Goal: Task Accomplishment & Management: Complete application form

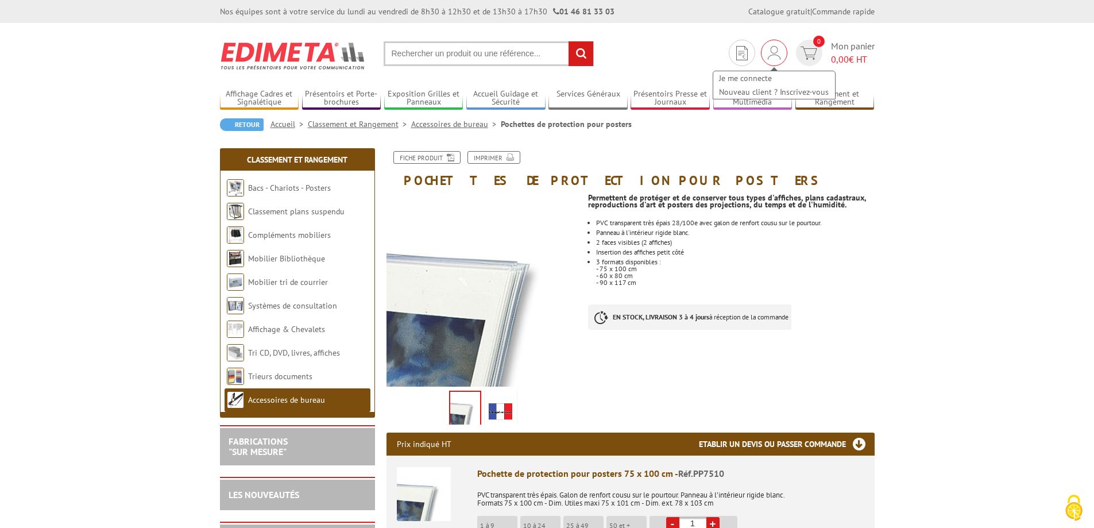
click at [777, 52] on img at bounding box center [774, 53] width 13 height 14
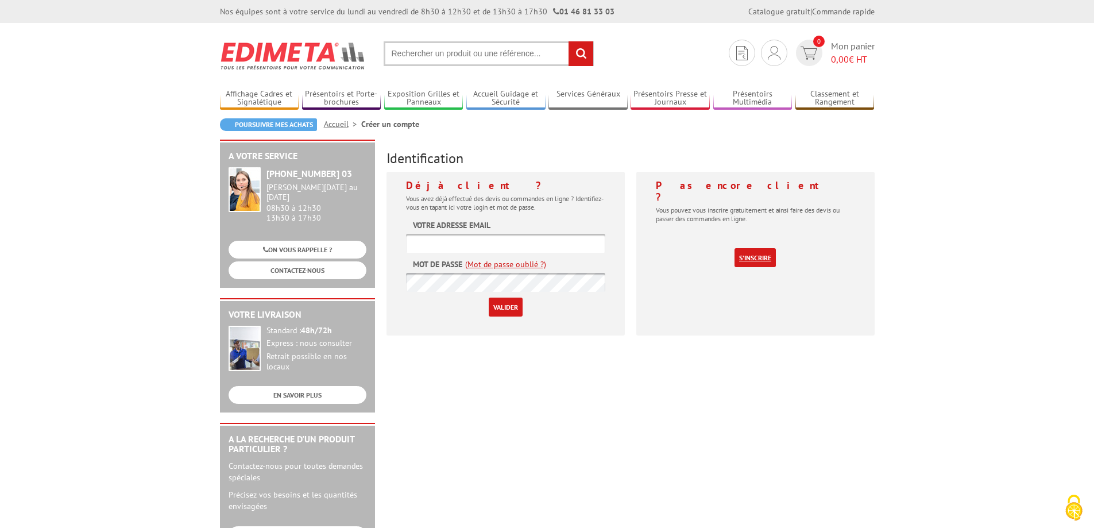
click at [744, 248] on link "S'inscrire" at bounding box center [754, 257] width 41 height 19
